Goal: Answer question/provide support

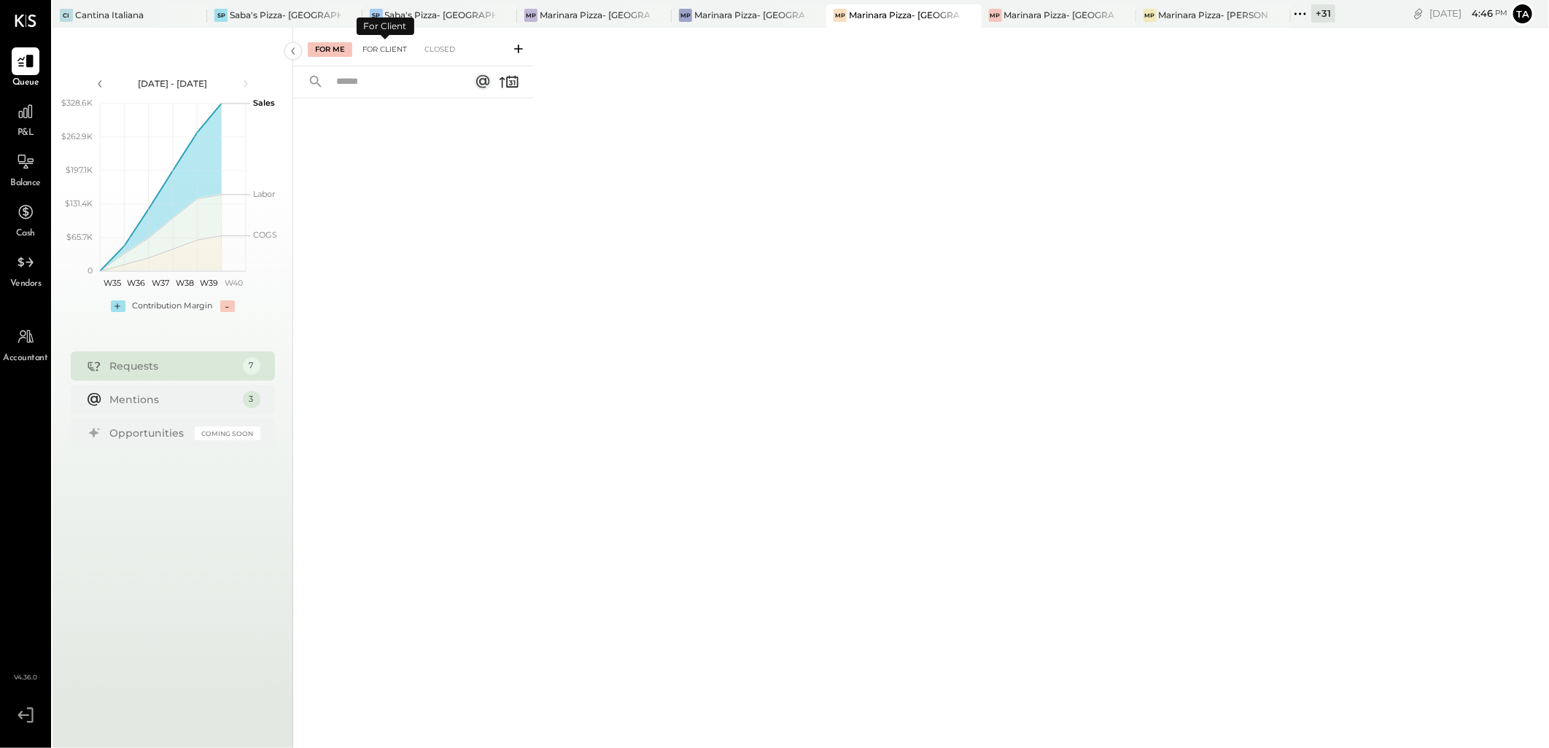
click at [387, 52] on div "For Client" at bounding box center [384, 49] width 59 height 15
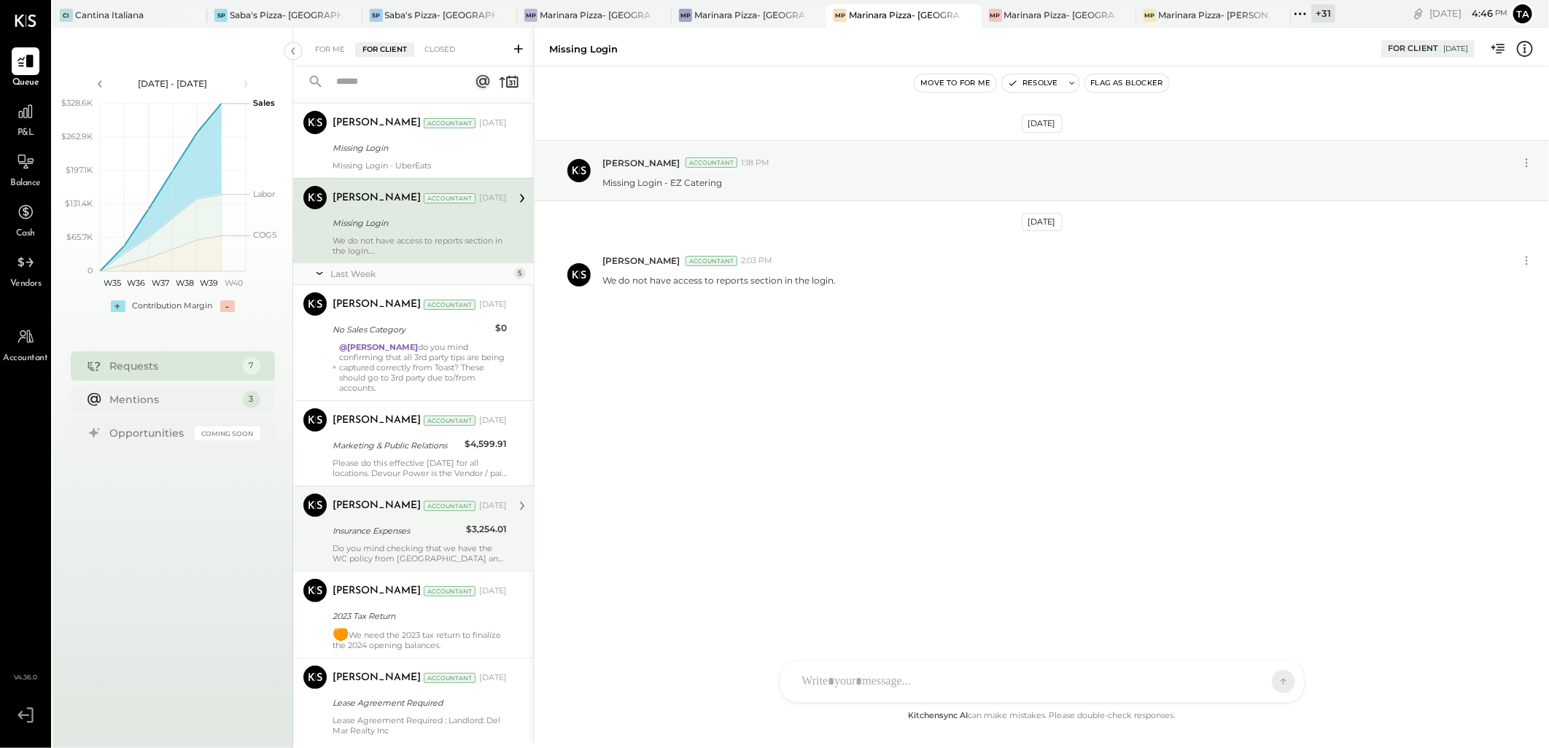
scroll to position [70, 0]
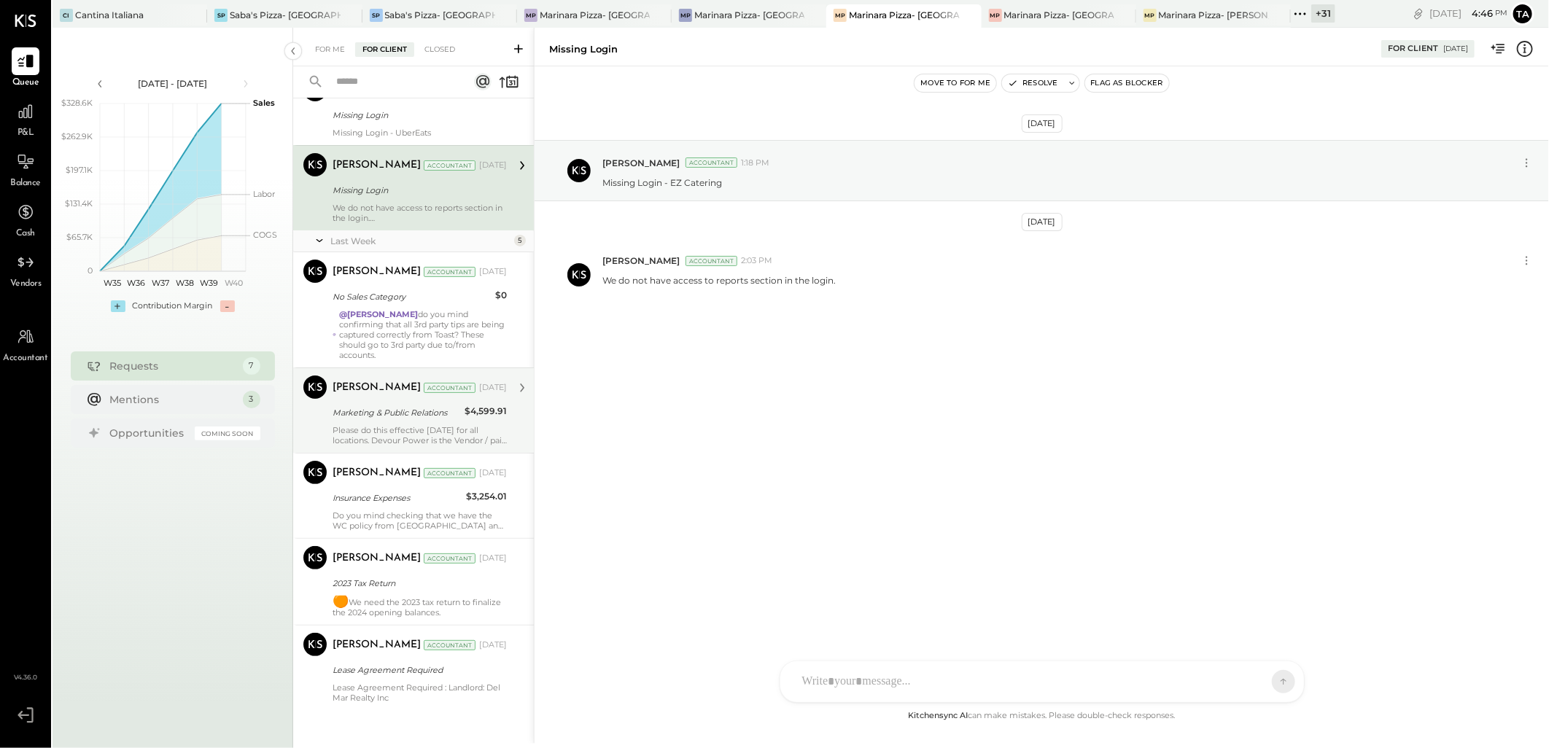
click at [402, 426] on div "Please do this effective [DATE] for all locations. Devour Power is the Vendor /…" at bounding box center [420, 435] width 174 height 20
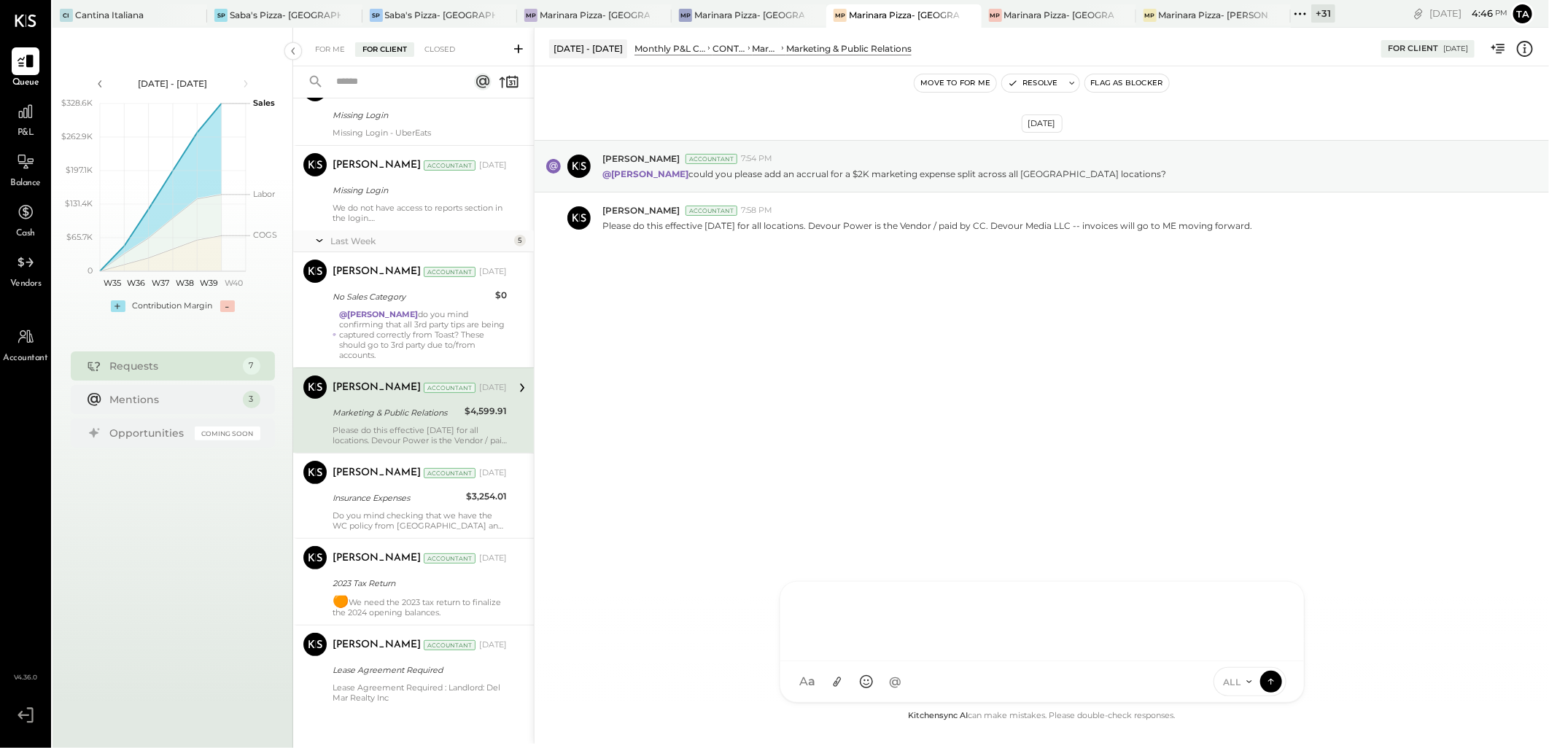
click at [918, 649] on div at bounding box center [1042, 620] width 495 height 58
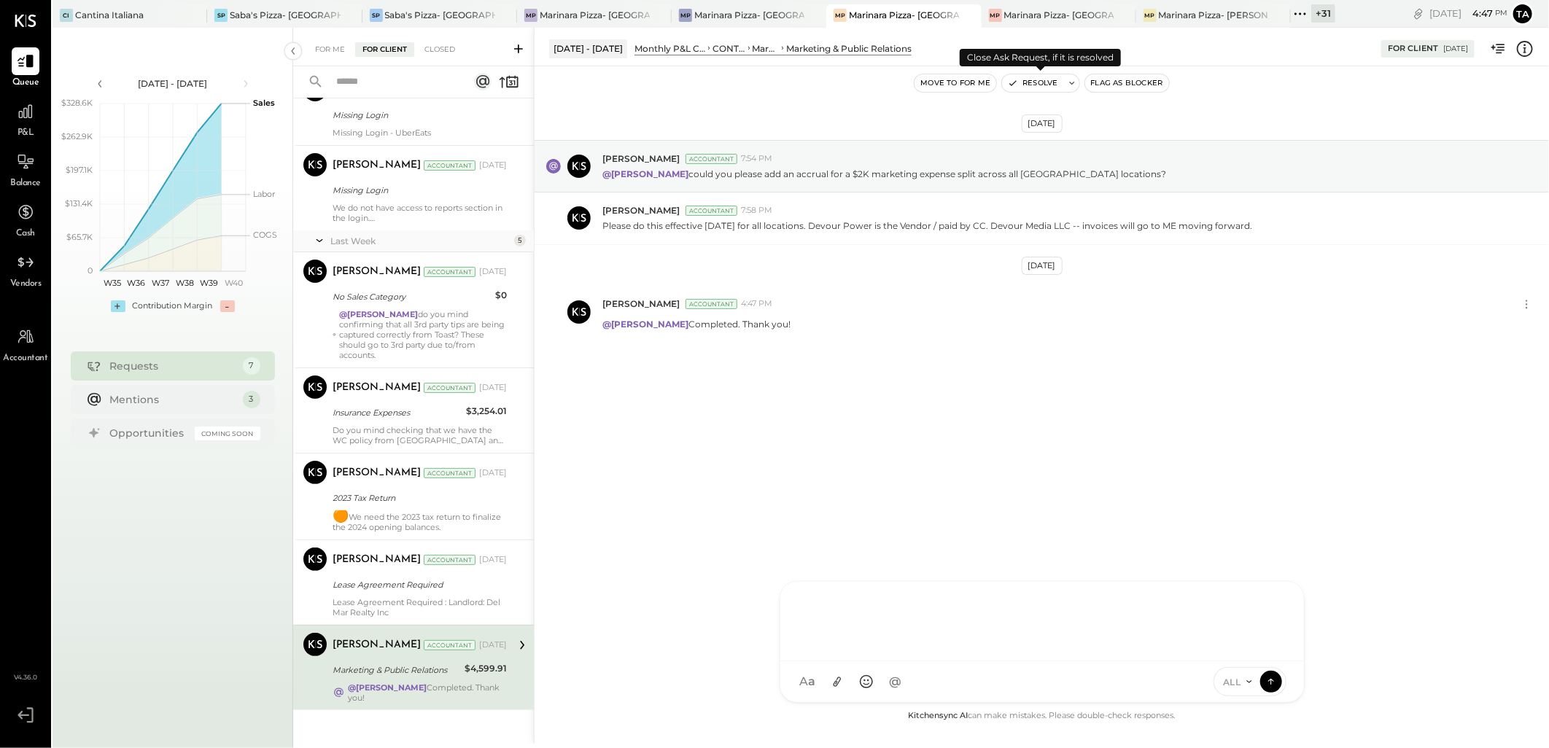
scroll to position [71, 0]
click at [1040, 86] on button "Resolve" at bounding box center [1032, 83] width 61 height 18
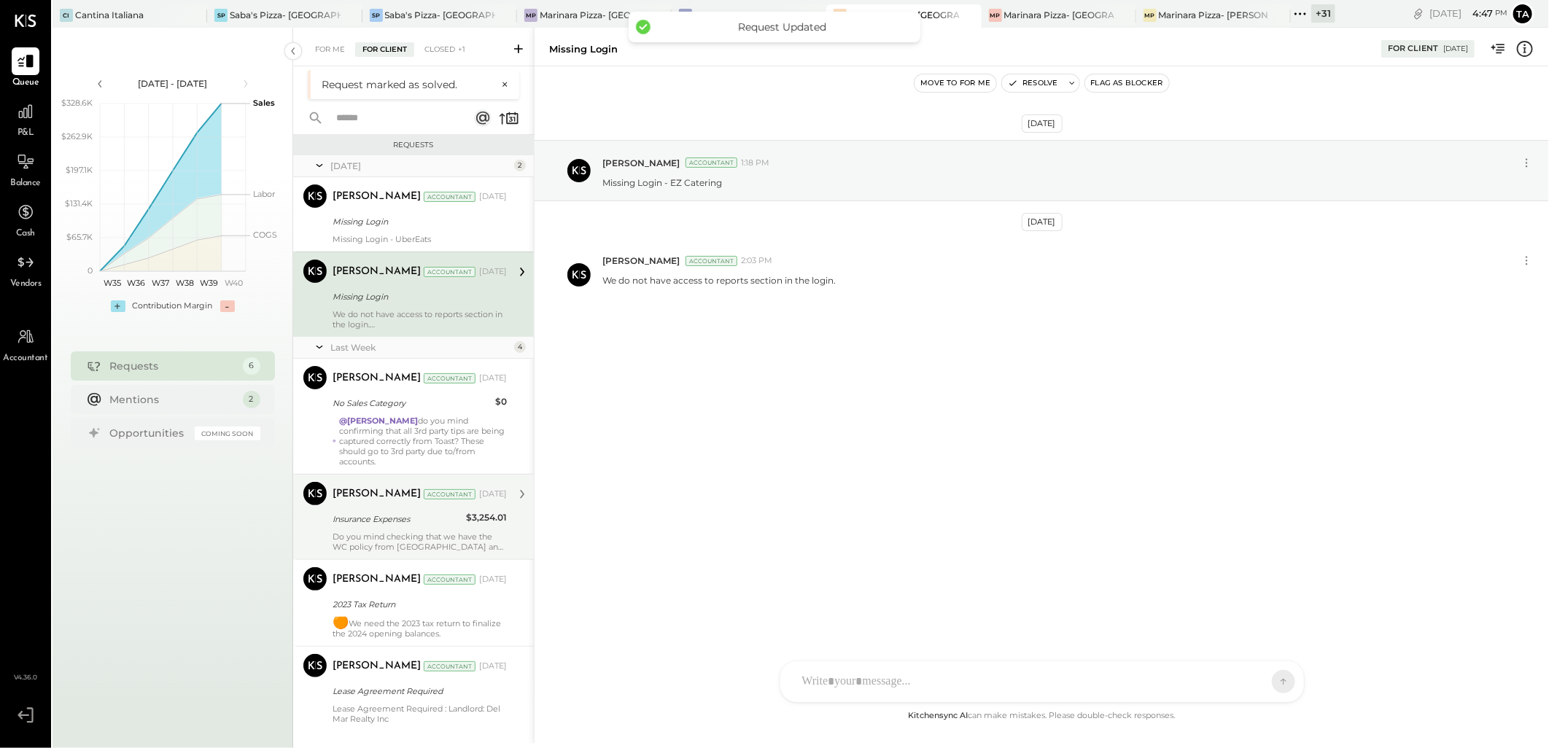
click at [419, 532] on div "Do you mind checking that we have the WC policy from [GEOGRAPHIC_DATA] and are …" at bounding box center [420, 542] width 174 height 20
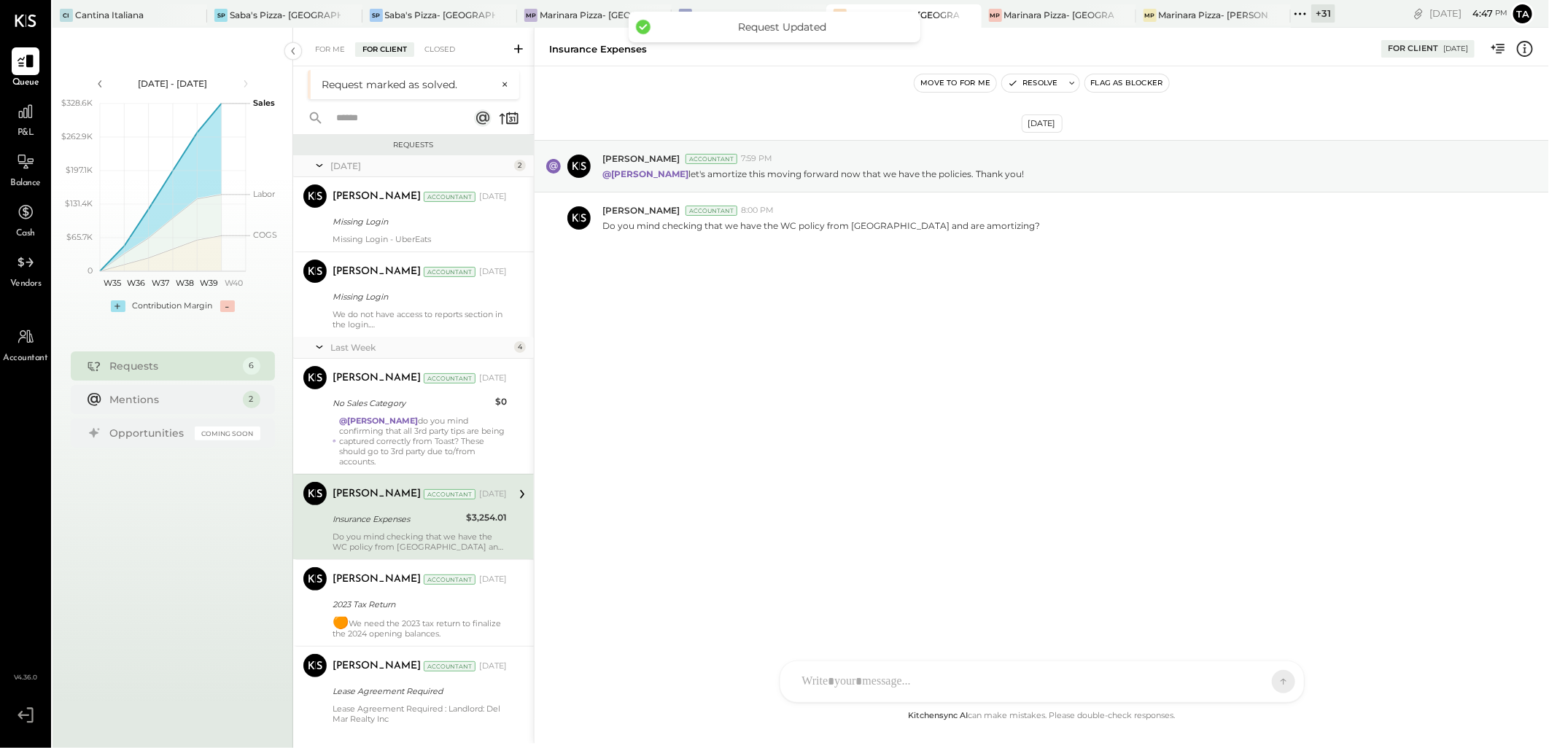
click at [883, 675] on div at bounding box center [1029, 682] width 468 height 32
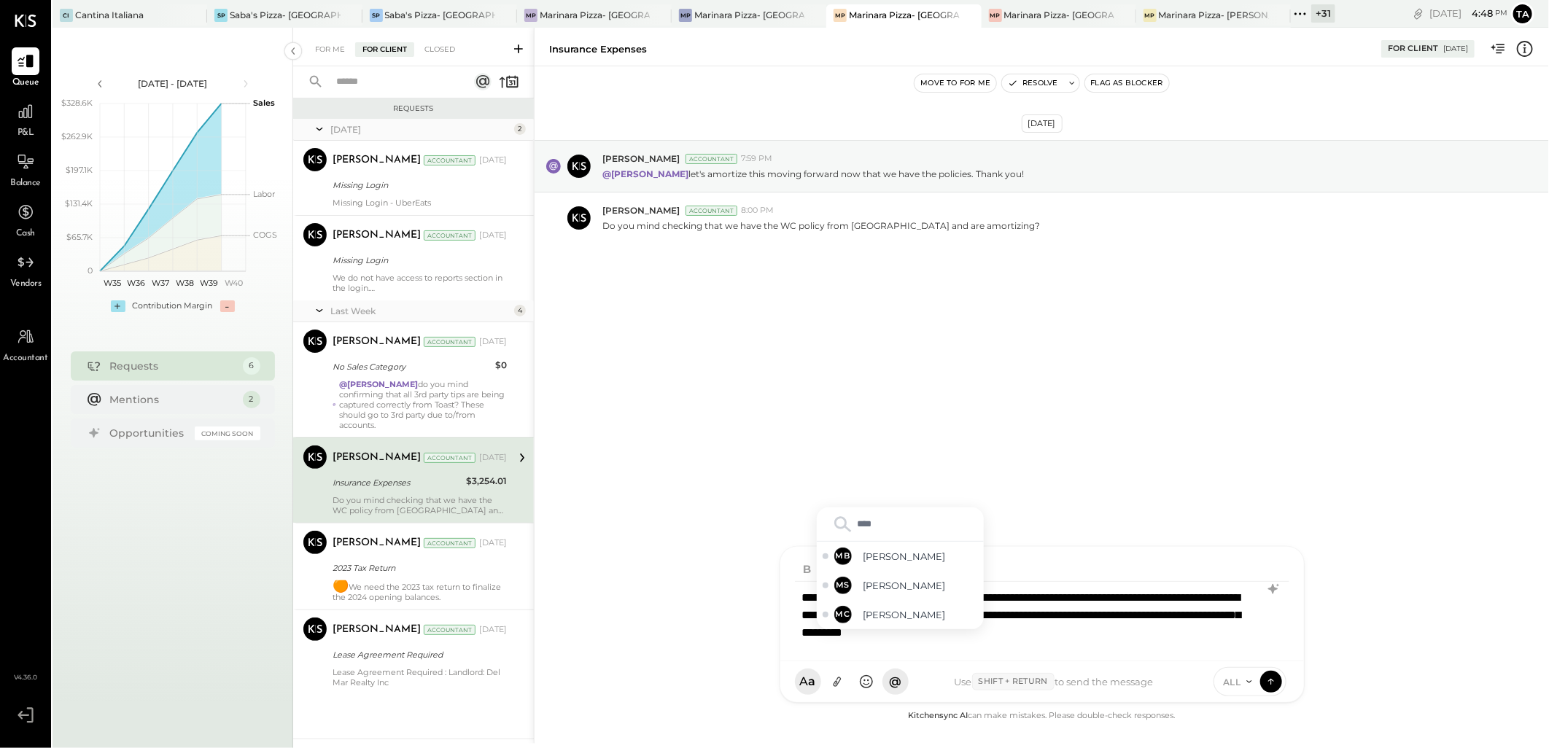
type input "*****"
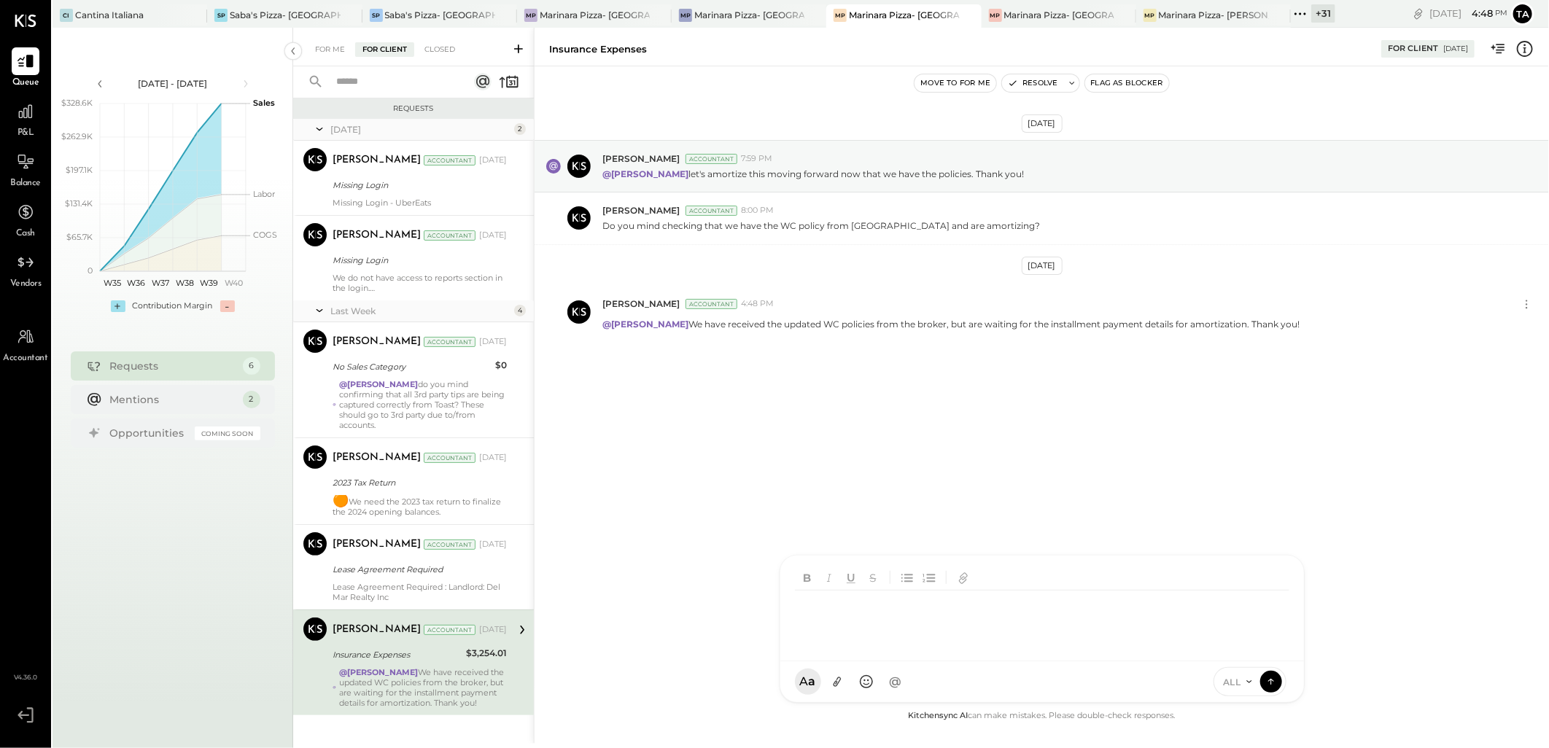
scroll to position [5, 0]
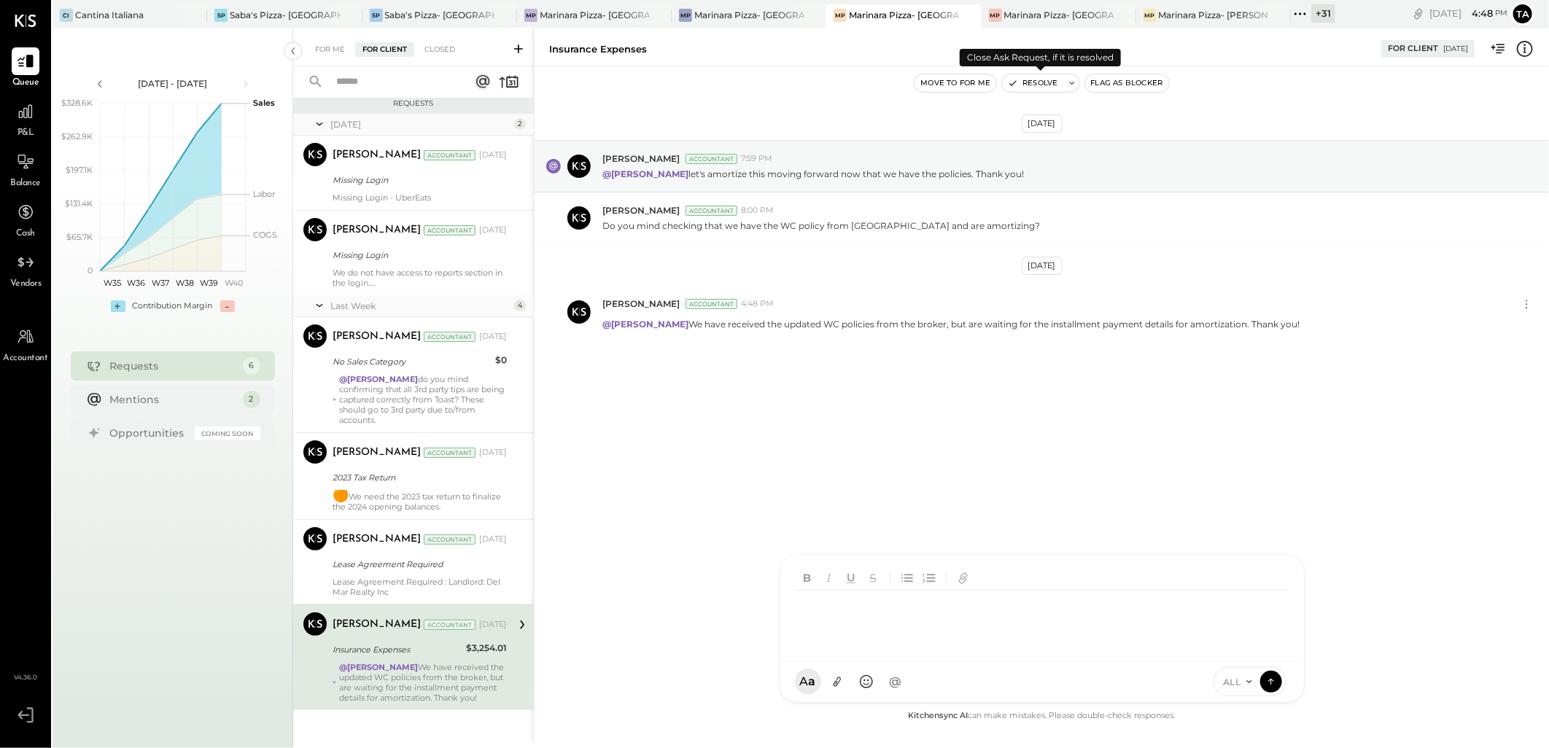
click at [1040, 85] on button "Resolve" at bounding box center [1032, 83] width 61 height 18
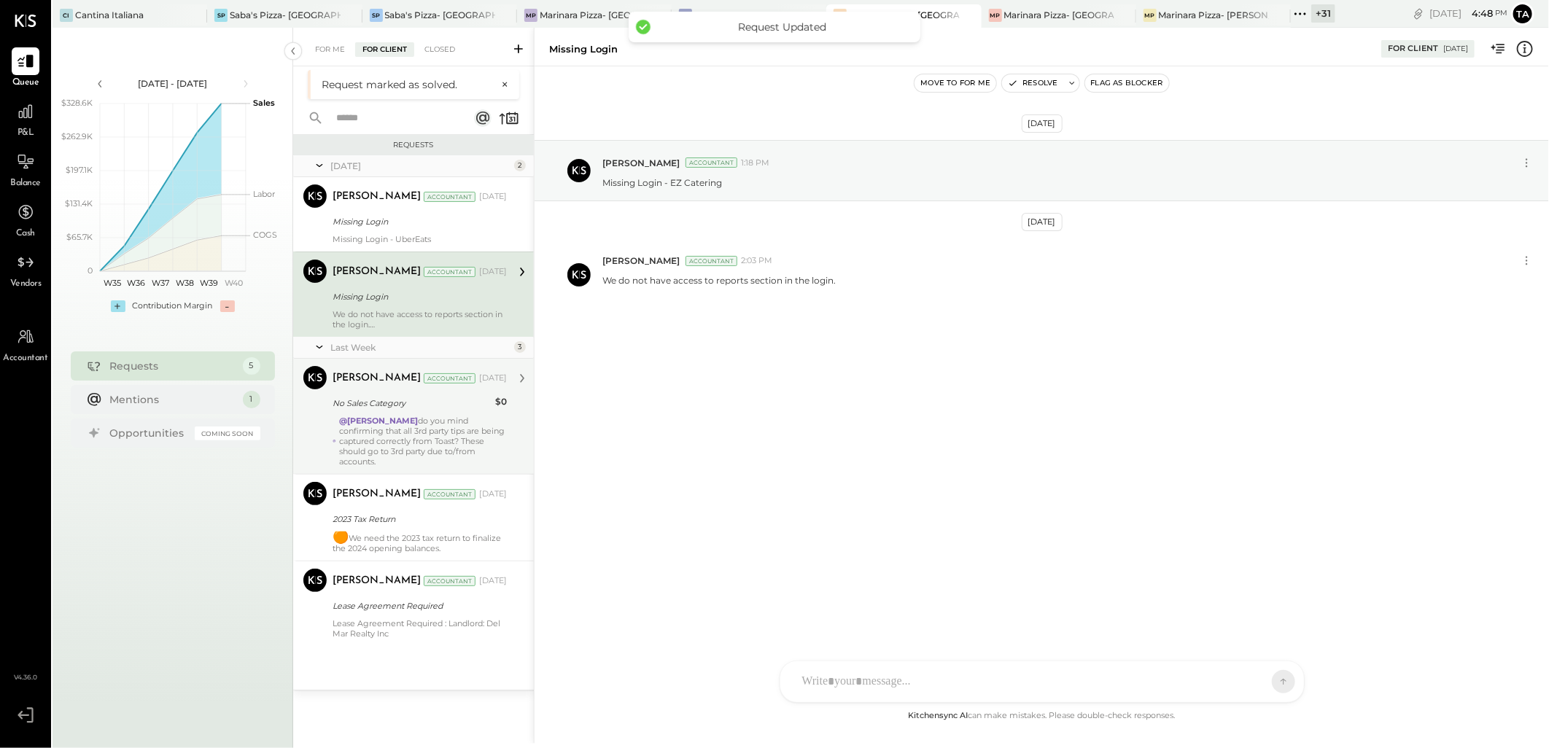
click at [438, 425] on div "@[PERSON_NAME] do you mind confirming that all 3rd party tips are being capture…" at bounding box center [423, 441] width 168 height 51
